Goal: Task Accomplishment & Management: Manage account settings

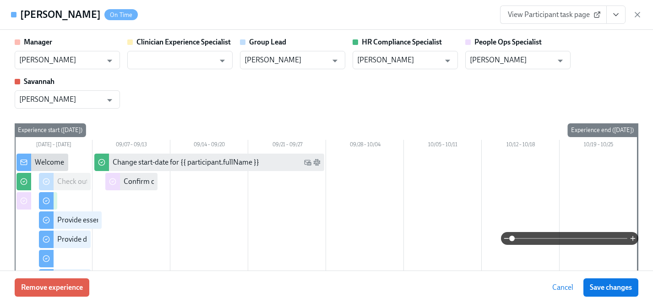
scroll to position [1001, 0]
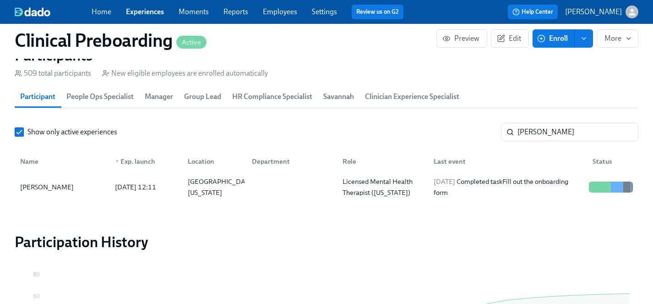
click at [292, 13] on link "Employees" at bounding box center [280, 11] width 34 height 9
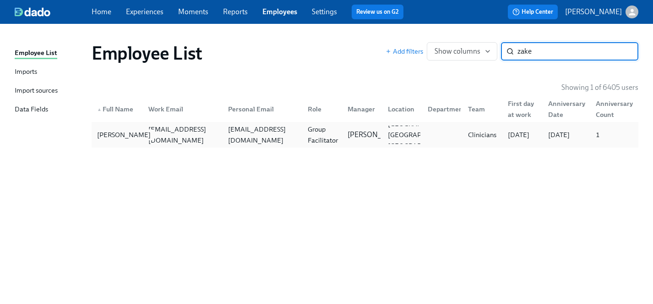
type input "zake"
click at [107, 134] on div "[PERSON_NAME]" at bounding box center [123, 134] width 61 height 11
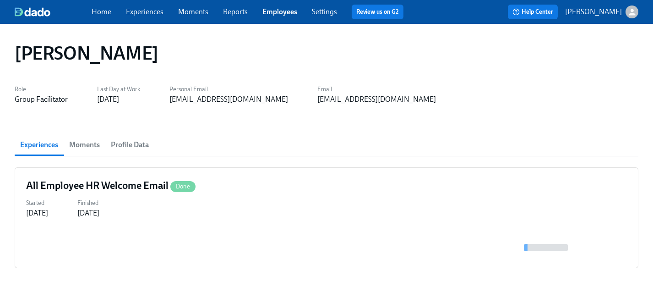
click at [86, 144] on span "Moments" at bounding box center [84, 144] width 31 height 13
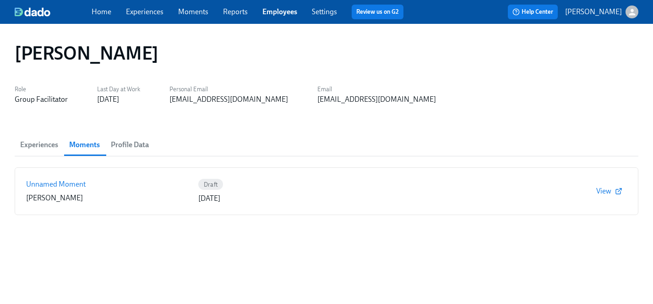
click at [44, 145] on span "Experiences" at bounding box center [39, 144] width 38 height 13
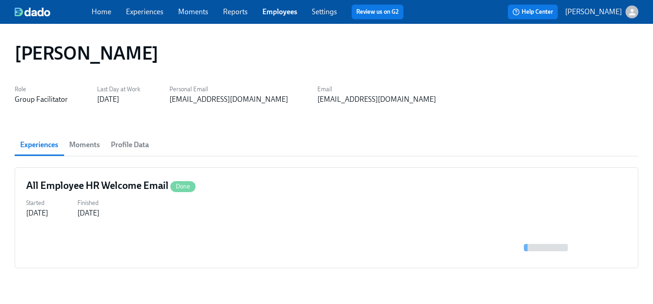
click at [146, 8] on link "Experiences" at bounding box center [145, 11] width 38 height 9
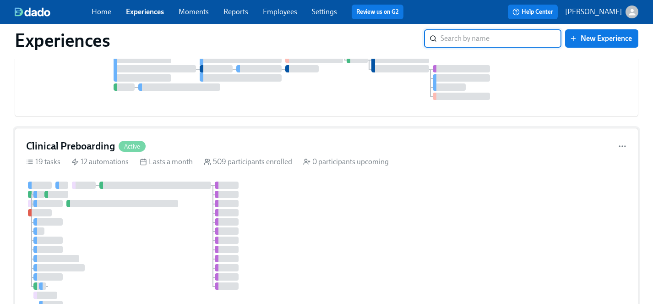
scroll to position [1292, 0]
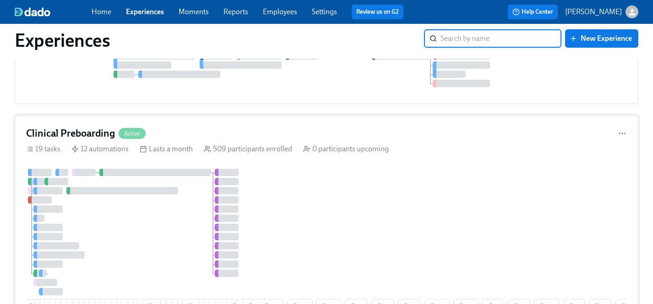
click at [162, 237] on div at bounding box center [141, 231] width 231 height 126
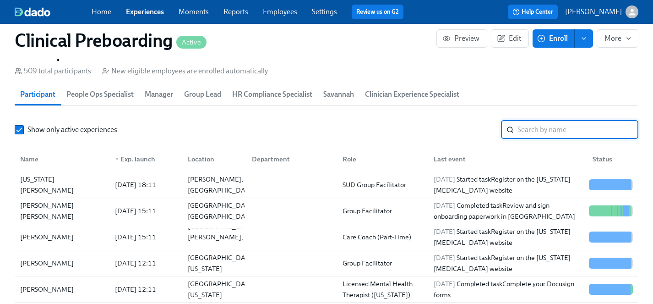
scroll to position [164, 0]
click at [538, 130] on input "search" at bounding box center [577, 129] width 121 height 18
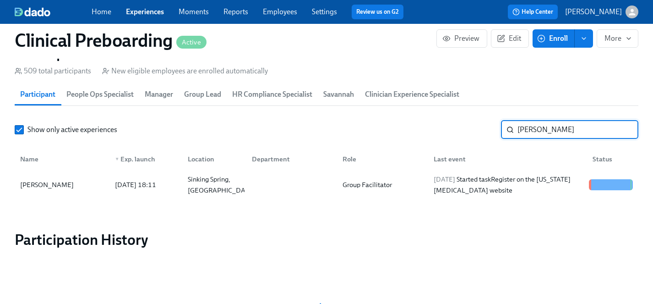
type input "[PERSON_NAME]"
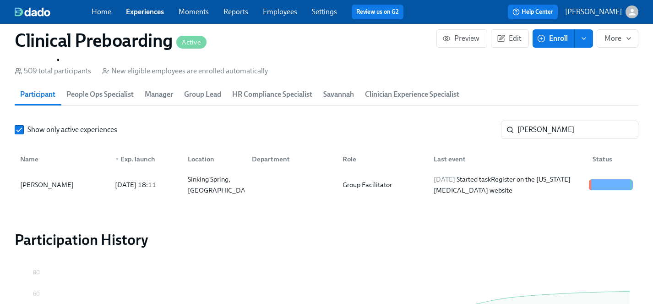
scroll to position [0, 11954]
click at [42, 184] on div "[PERSON_NAME]" at bounding box center [46, 184] width 61 height 11
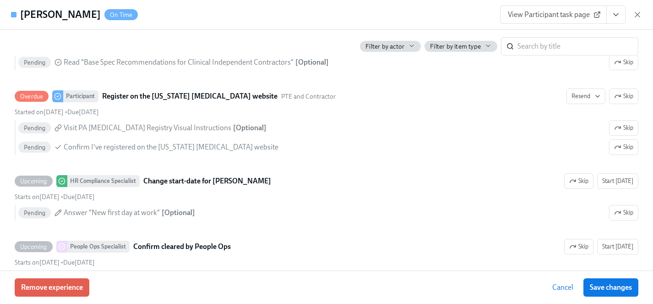
scroll to position [1904, 0]
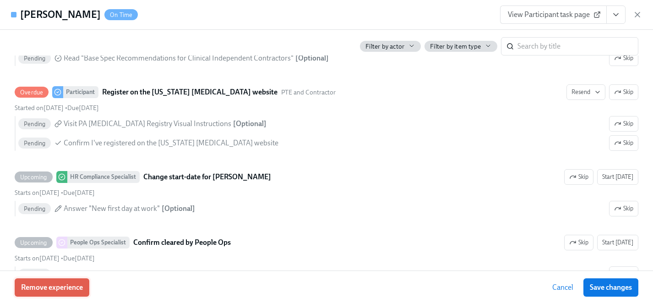
click at [64, 286] on span "Remove experience" at bounding box center [52, 286] width 62 height 9
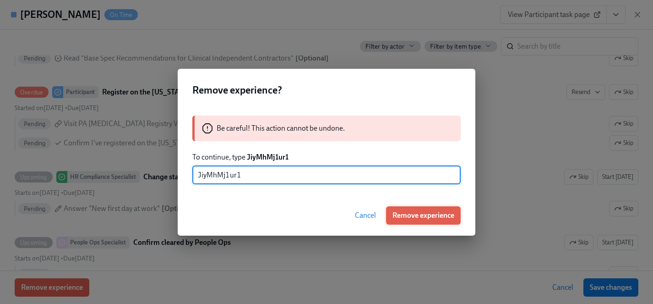
type input "JiyMhMj1ur1"
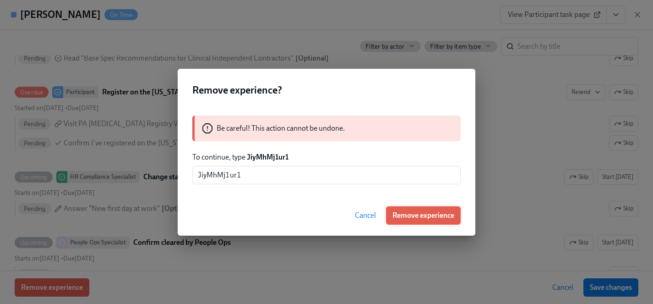
click at [437, 215] on span "Remove experience" at bounding box center [423, 215] width 62 height 9
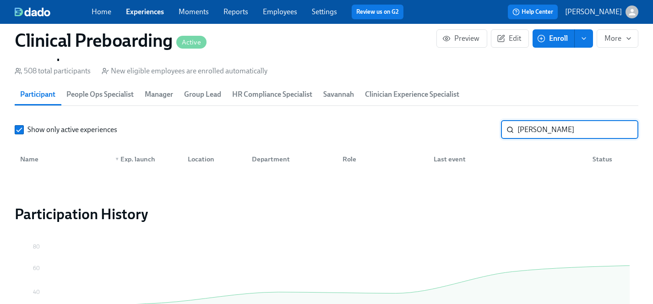
drag, startPoint x: 561, startPoint y: 133, endPoint x: 477, endPoint y: 130, distance: 83.8
click at [477, 130] on div "Show only active experiences [PERSON_NAME] ​" at bounding box center [326, 129] width 623 height 18
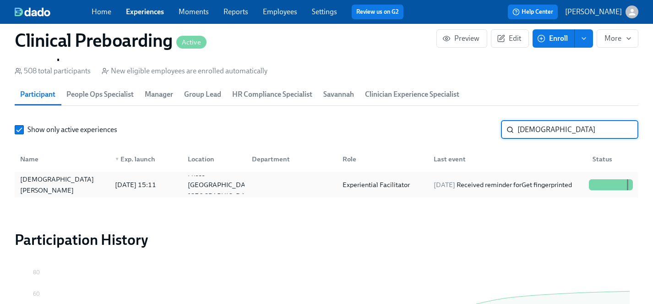
type input "[DEMOGRAPHIC_DATA]"
click at [44, 184] on div "[DEMOGRAPHIC_DATA][PERSON_NAME]" at bounding box center [61, 184] width 91 height 22
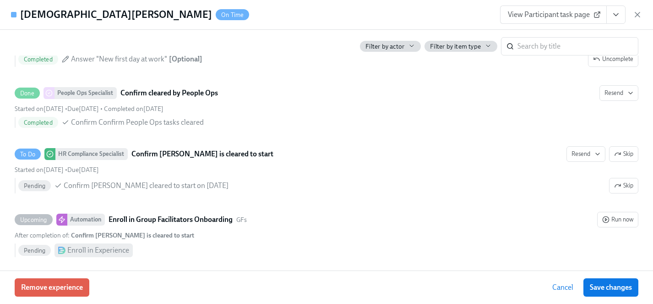
scroll to position [1849, 0]
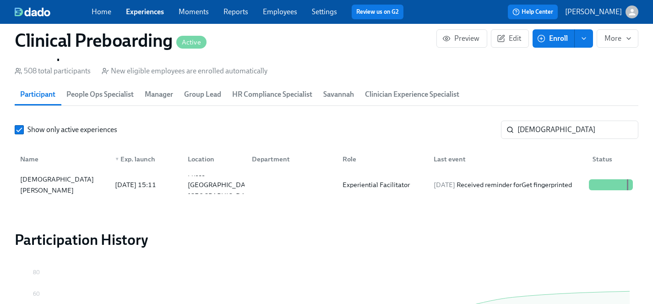
click at [139, 11] on link "Experiences" at bounding box center [145, 11] width 38 height 9
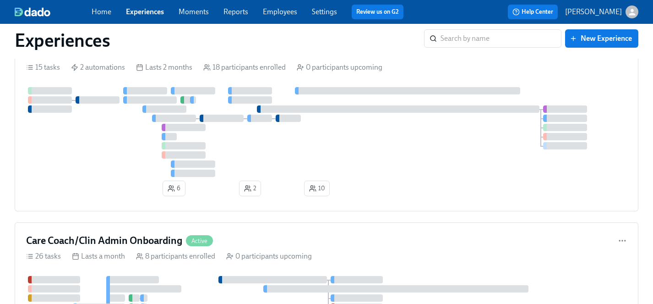
scroll to position [2468, 0]
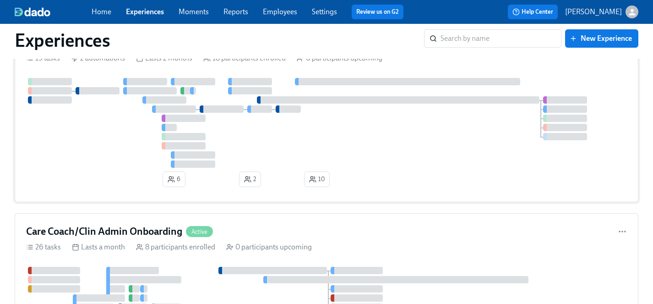
click at [306, 148] on div at bounding box center [326, 123] width 601 height 90
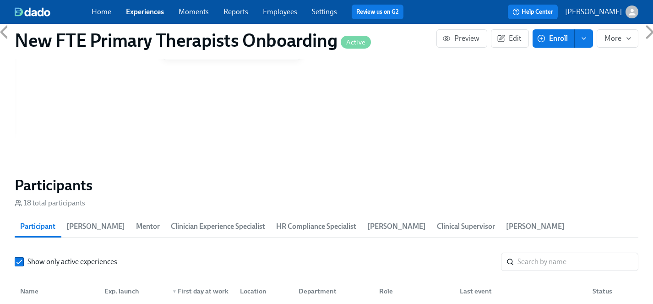
scroll to position [801, 0]
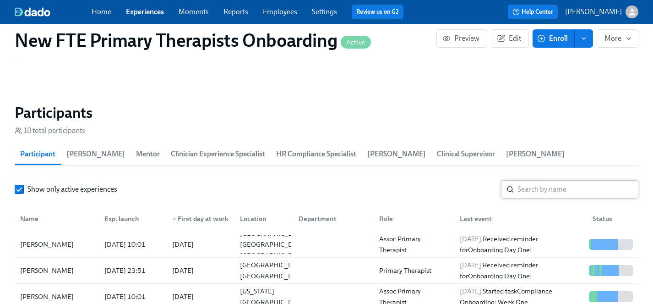
click at [543, 180] on input "search" at bounding box center [577, 189] width 121 height 18
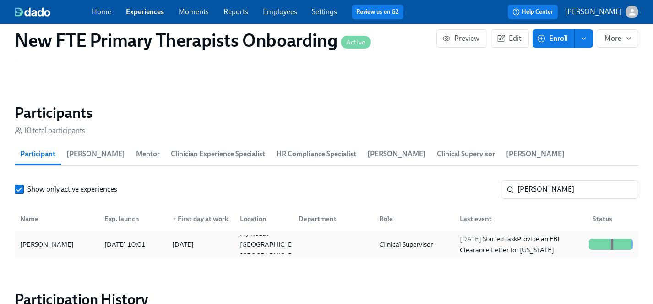
click at [52, 239] on div "[PERSON_NAME]" at bounding box center [46, 244] width 61 height 11
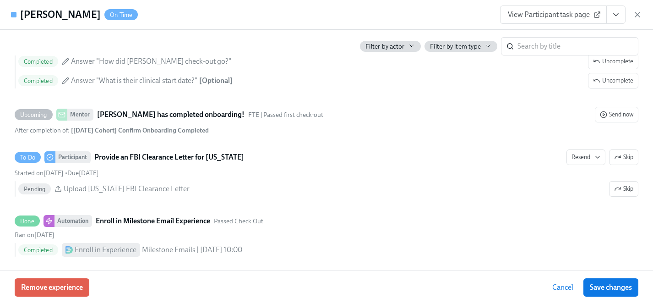
scroll to position [1971, 0]
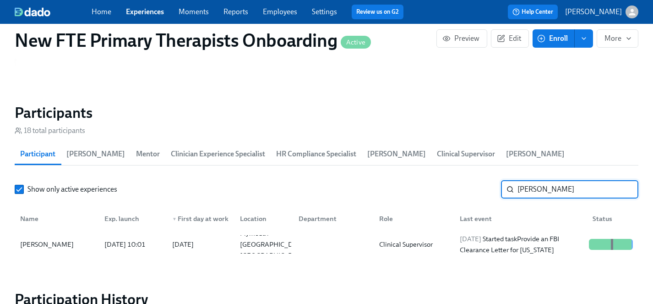
drag, startPoint x: 578, startPoint y: 172, endPoint x: 450, endPoint y: 171, distance: 128.2
click at [450, 180] on div "Show only active experiences [PERSON_NAME] ​" at bounding box center [326, 189] width 623 height 18
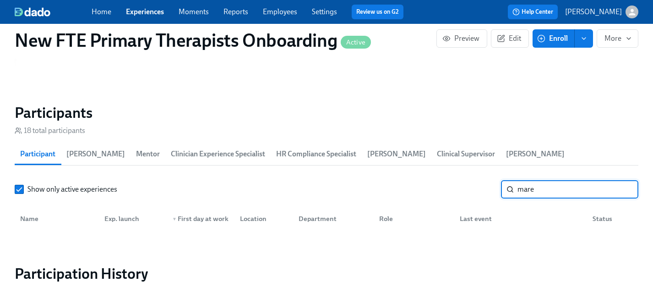
type input "[PERSON_NAME]"
drag, startPoint x: 550, startPoint y: 175, endPoint x: 511, endPoint y: 175, distance: 38.9
click at [511, 180] on div "[PERSON_NAME] ​" at bounding box center [569, 189] width 137 height 18
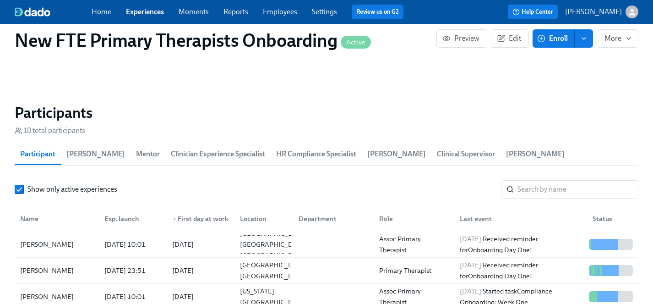
click at [142, 12] on link "Experiences" at bounding box center [145, 11] width 38 height 9
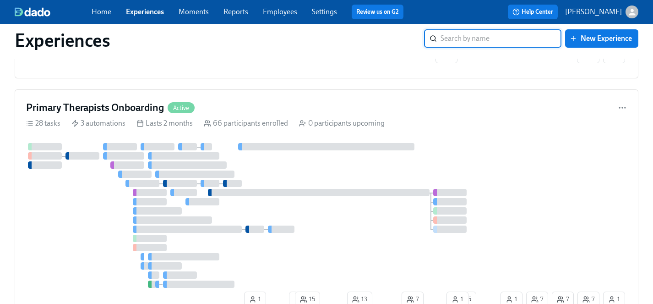
scroll to position [2843, 0]
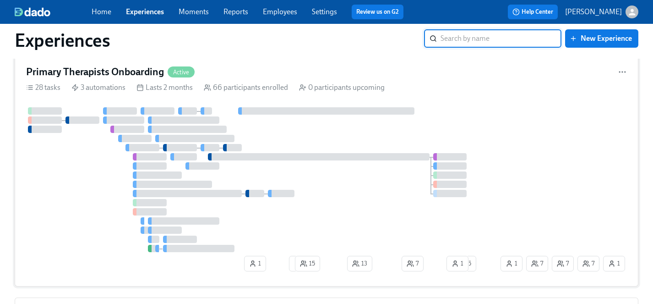
click at [311, 144] on div at bounding box center [262, 179] width 472 height 145
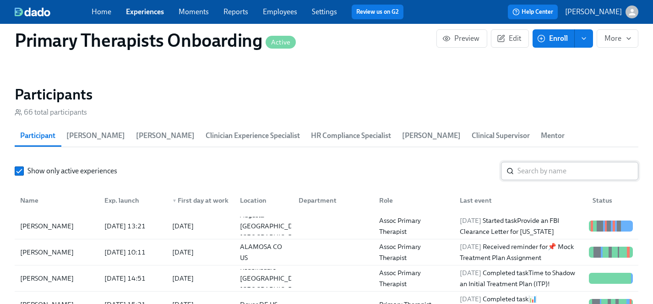
click at [538, 162] on input "search" at bounding box center [577, 171] width 121 height 18
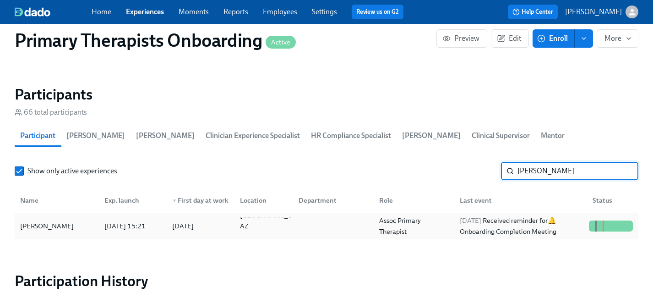
type input "[PERSON_NAME]"
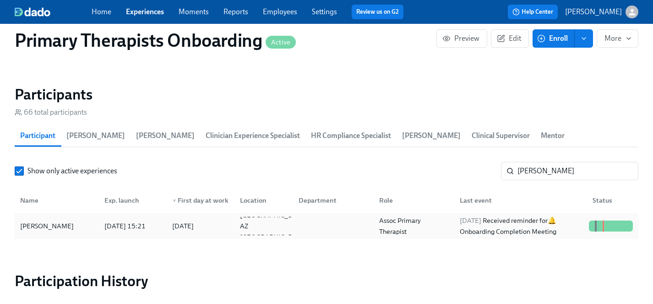
click at [35, 220] on div "[PERSON_NAME]" at bounding box center [46, 225] width 61 height 11
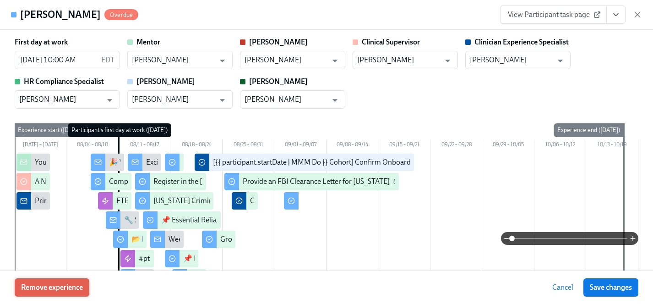
click at [42, 287] on span "Remove experience" at bounding box center [52, 286] width 62 height 9
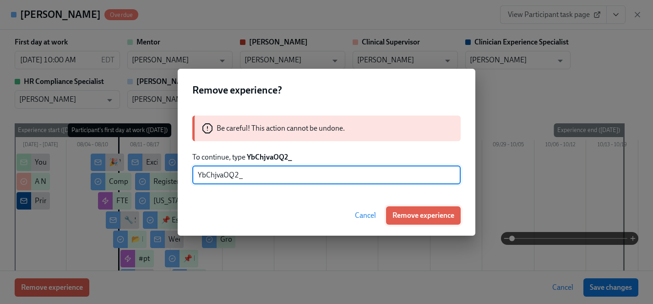
type input "YbChjvaOQ2_"
click at [422, 213] on span "Remove experience" at bounding box center [423, 215] width 62 height 9
